Goal: Task Accomplishment & Management: Use online tool/utility

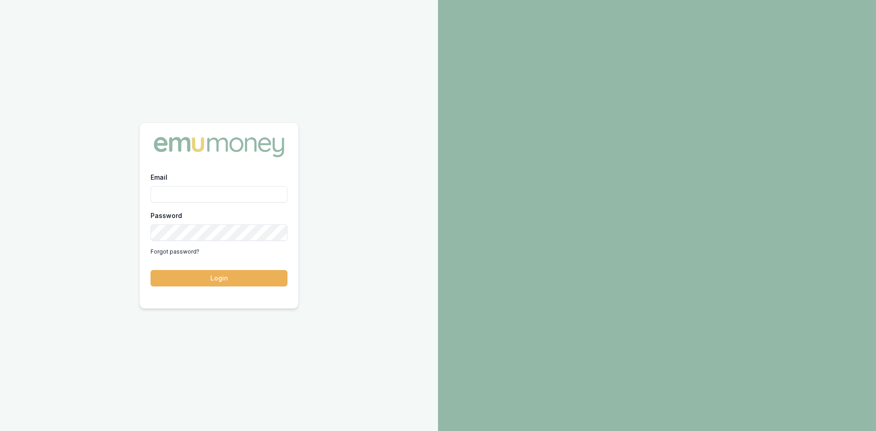
click at [233, 195] on input "Email" at bounding box center [219, 194] width 137 height 16
type input "wendy.fonseka@emumoney.com.au"
click at [248, 280] on button "Login" at bounding box center [219, 278] width 137 height 16
